Goal: Information Seeking & Learning: Learn about a topic

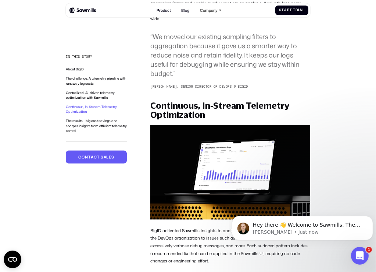
scroll to position [649, 0]
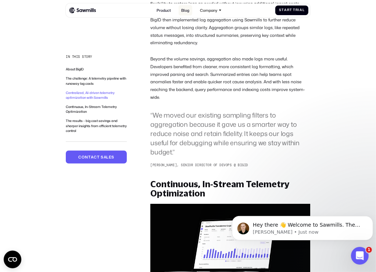
click at [183, 10] on link "Blog" at bounding box center [186, 10] width 14 height 10
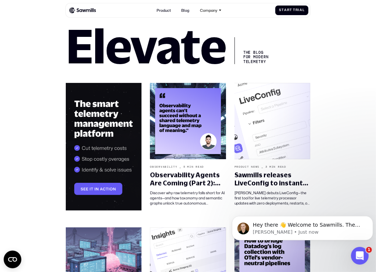
scroll to position [44, 0]
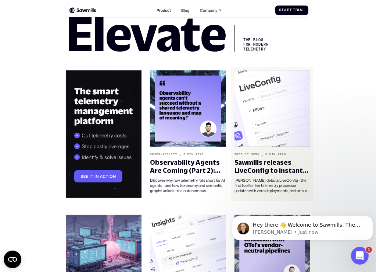
click at [284, 105] on img at bounding box center [273, 108] width 76 height 76
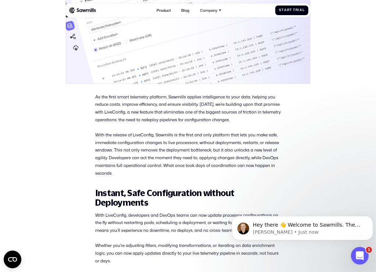
scroll to position [205, 0]
